Goal: Task Accomplishment & Management: Manage account settings

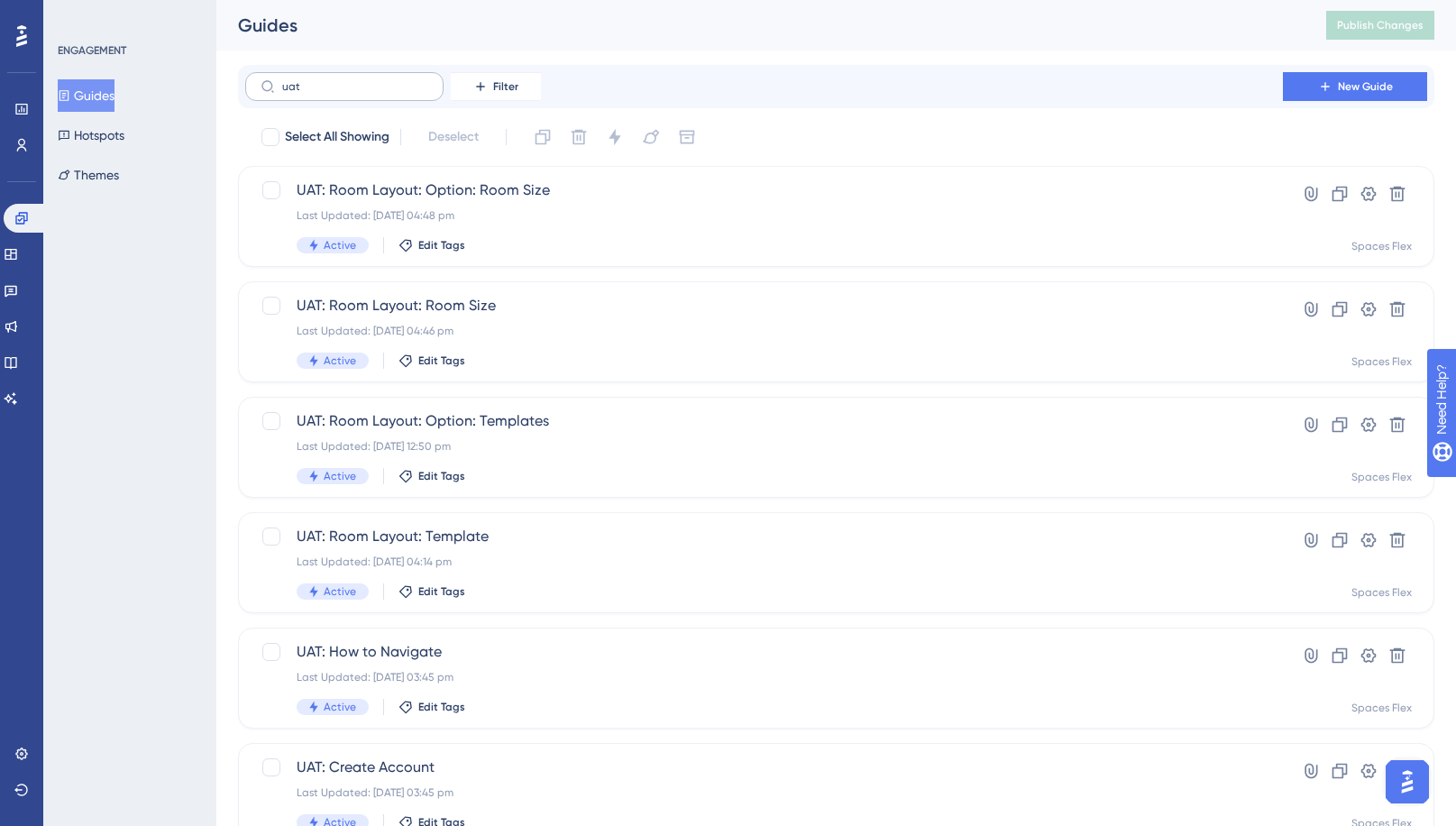
drag, startPoint x: 321, startPoint y: 76, endPoint x: 247, endPoint y: 79, distance: 74.1
click at [247, 78] on label "uat" at bounding box center [344, 86] width 198 height 29
click at [282, 80] on input "uat" at bounding box center [355, 86] width 146 height 13
drag, startPoint x: 326, startPoint y: 94, endPoint x: 254, endPoint y: 97, distance: 72.1
click at [255, 97] on label "uat" at bounding box center [344, 86] width 198 height 29
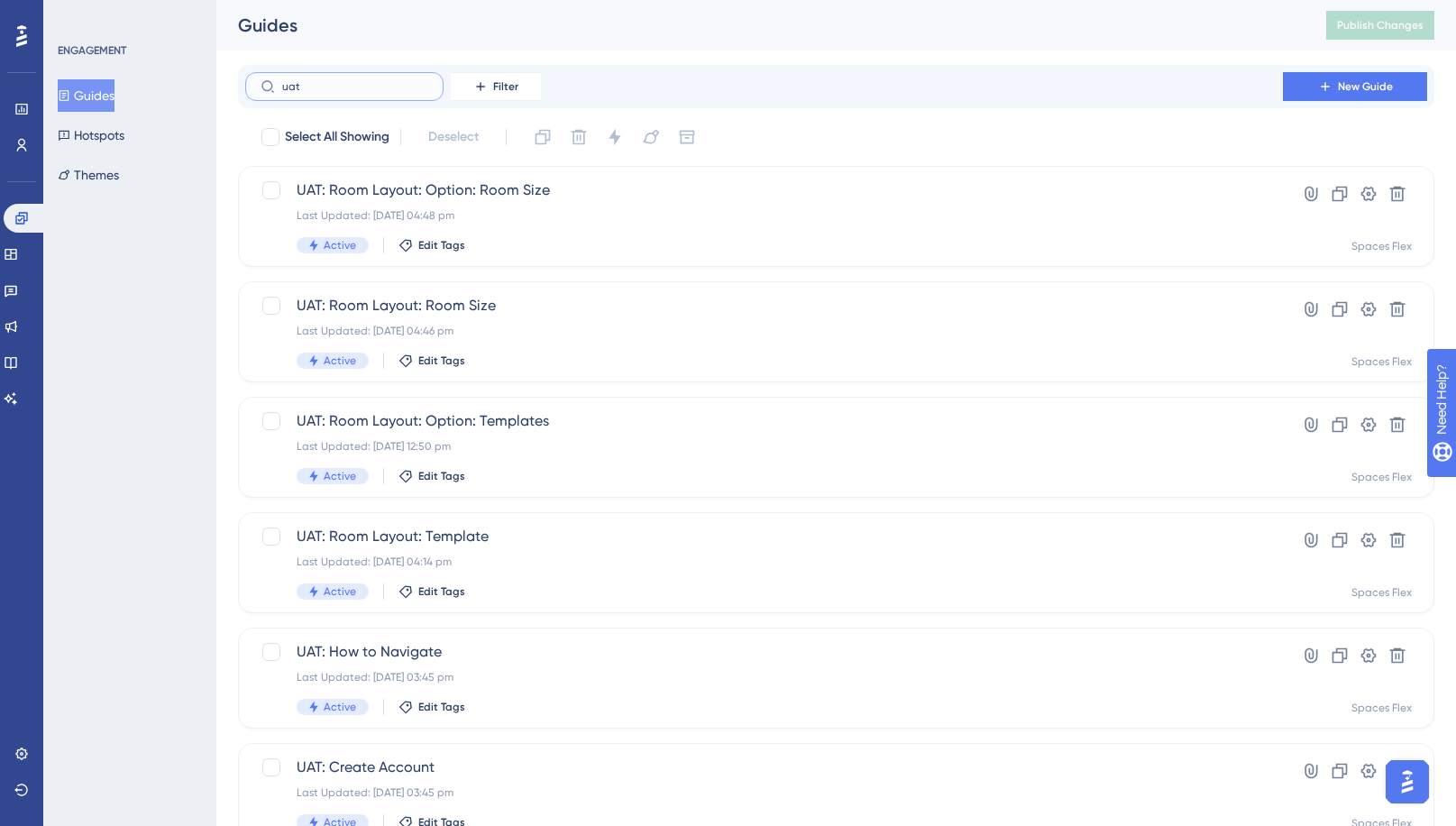
drag, startPoint x: 254, startPoint y: 97, endPoint x: 349, endPoint y: 89, distance: 95.3
click at [349, 89] on input "uat" at bounding box center [355, 86] width 146 height 13
click at [314, 89] on input "uat" at bounding box center [355, 86] width 146 height 13
click at [299, 87] on input "uat" at bounding box center [355, 86] width 146 height 13
type input "u"
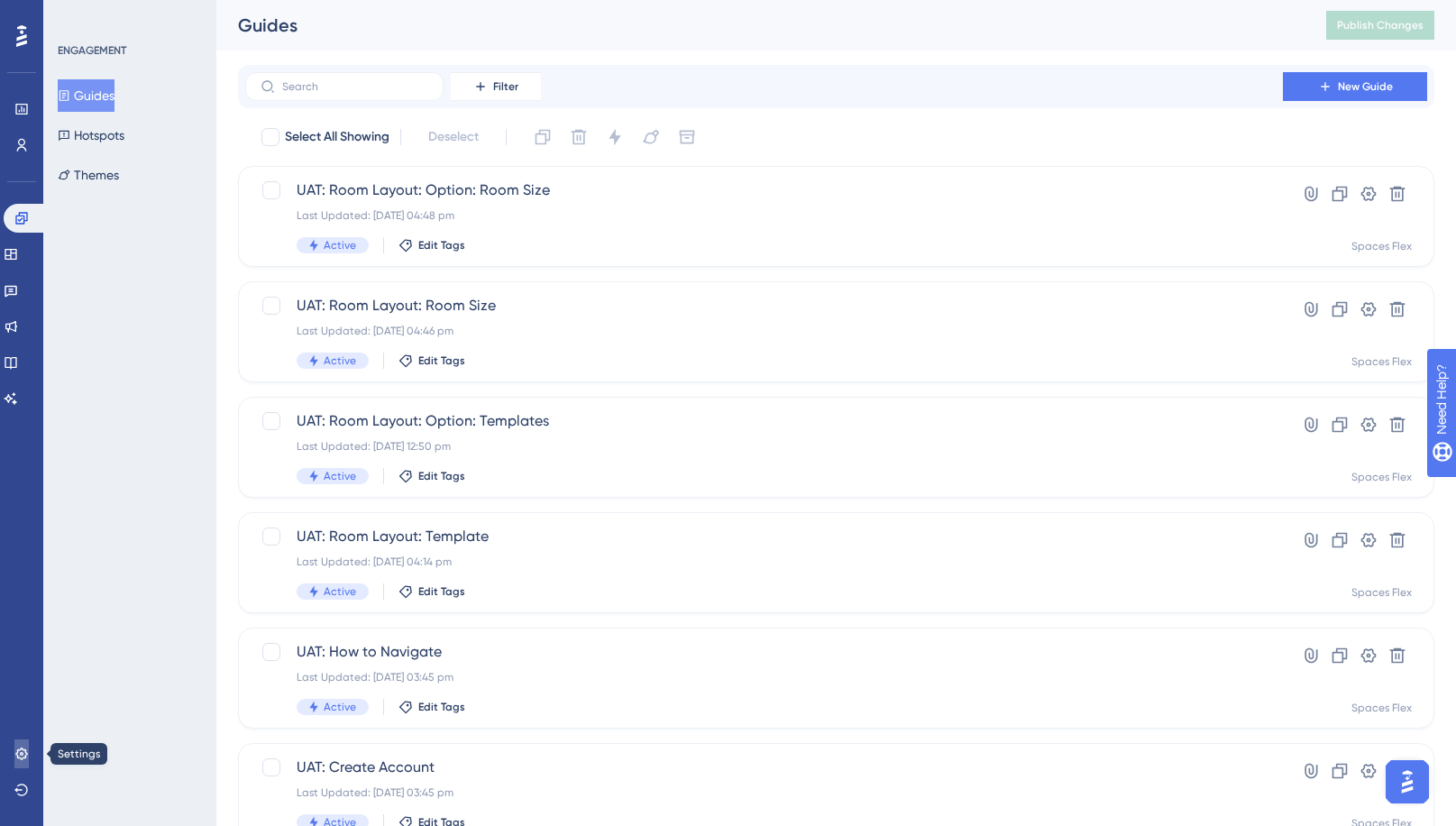
click at [28, 758] on icon at bounding box center [22, 753] width 15 height 15
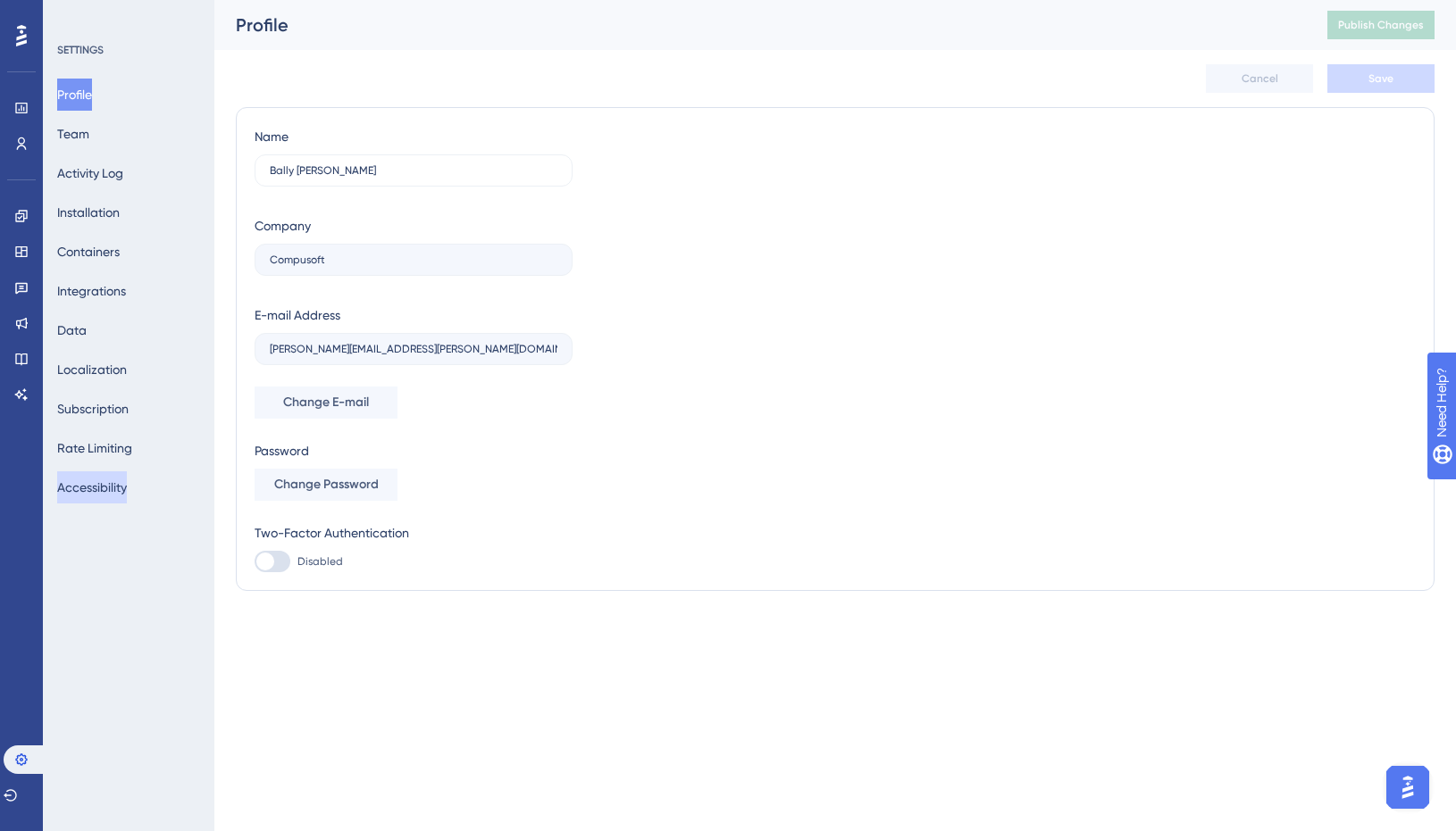
click at [127, 496] on button "Accessibility" at bounding box center [91, 487] width 69 height 32
